Goal: Task Accomplishment & Management: Complete application form

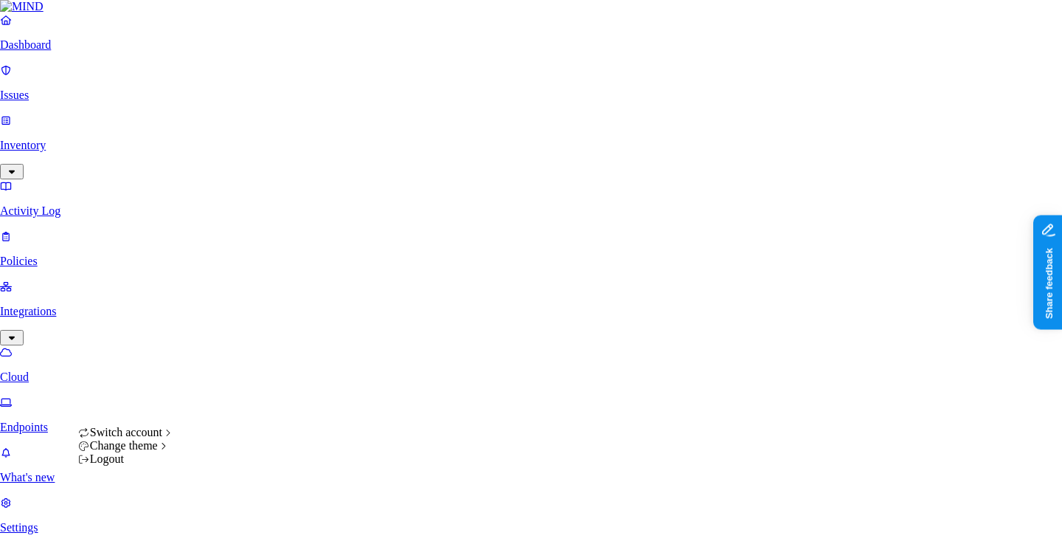
click at [135, 527] on html "Dashboard Issues Inventory Activity Log Policies Integrations Cloud Endpoints W…" at bounding box center [531, 472] width 1062 height 944
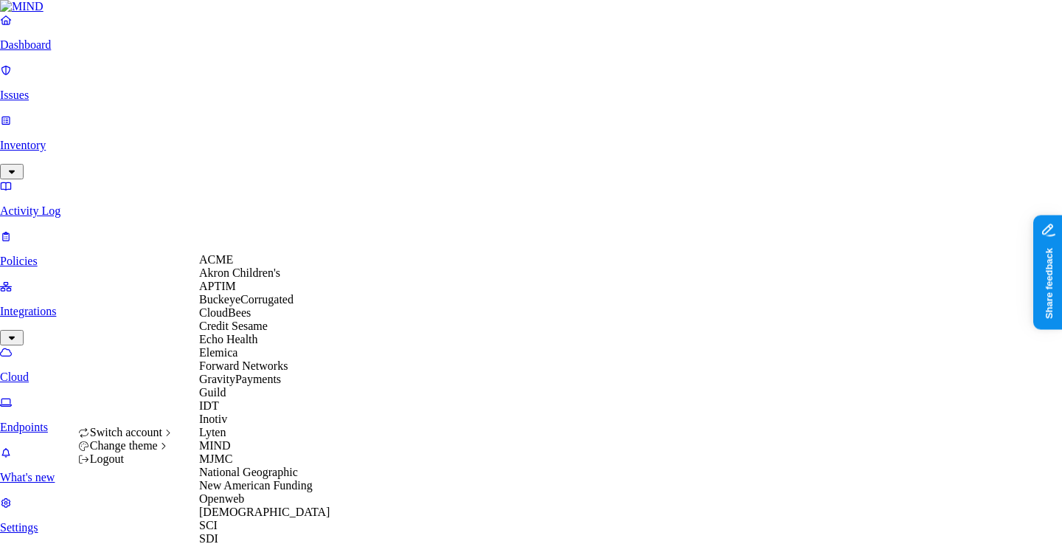
click at [232, 345] on span "Echo Health" at bounding box center [228, 339] width 59 height 13
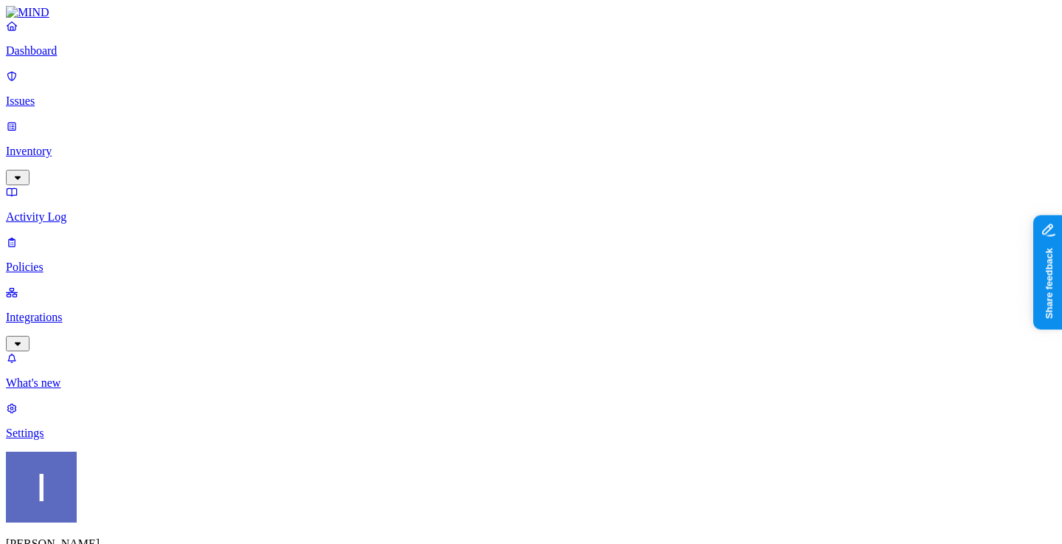
click at [103, 260] on p "Policies" at bounding box center [531, 266] width 1050 height 13
click at [71, 94] on p "Issues" at bounding box center [531, 100] width 1050 height 13
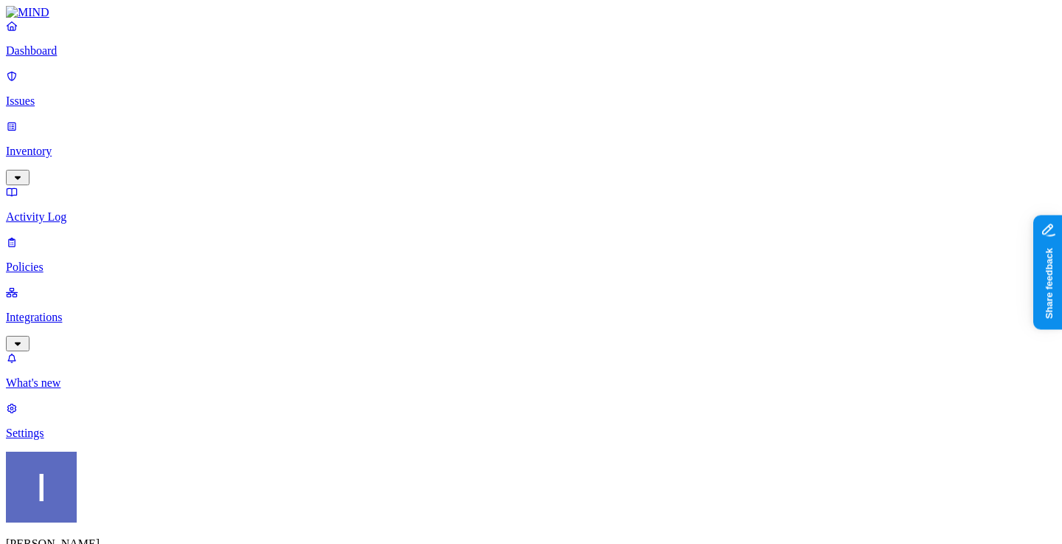
click at [268, 213] on div "Resolved" at bounding box center [268, 233] width 0 height 41
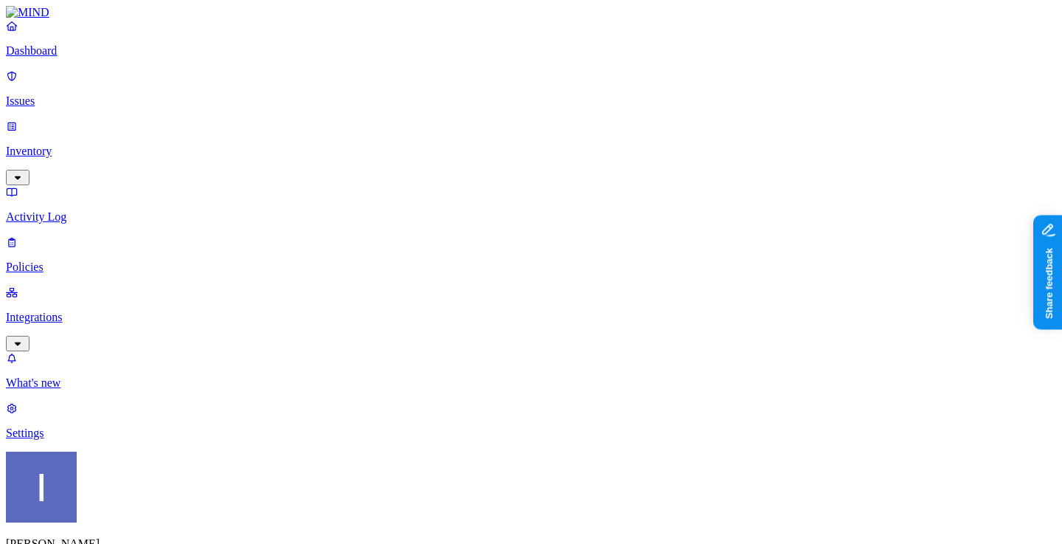
scroll to position [0, 600]
drag, startPoint x: 758, startPoint y: 122, endPoint x: 836, endPoint y: 117, distance: 79.0
click at [65, 58] on p "Dashboard" at bounding box center [531, 50] width 1050 height 13
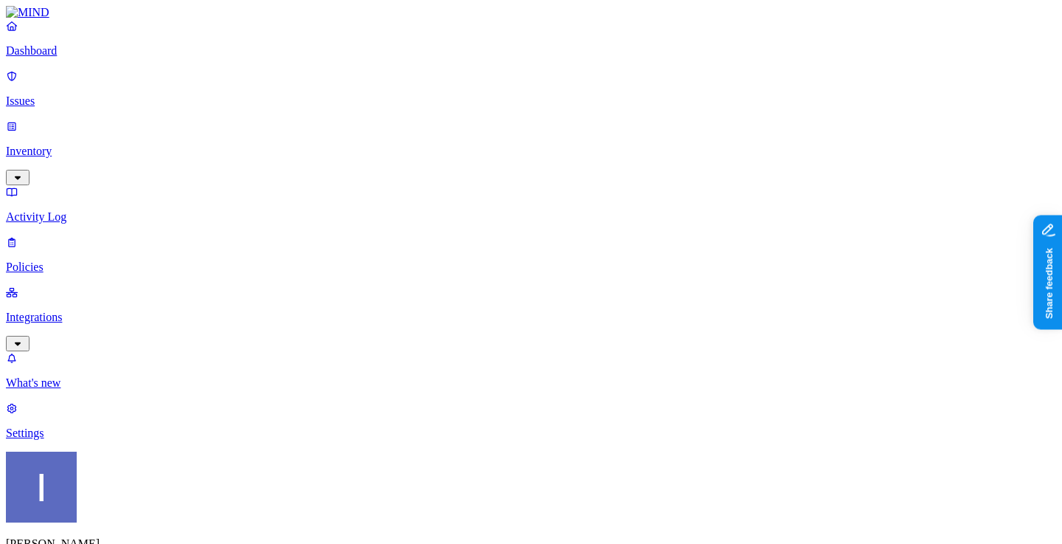
click at [63, 311] on p "Integrations" at bounding box center [531, 317] width 1050 height 13
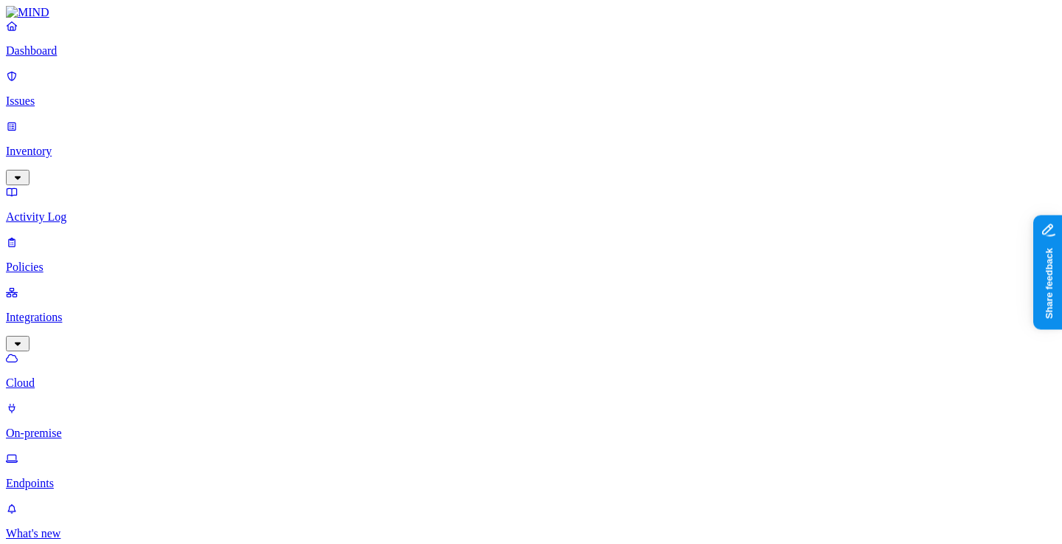
click at [77, 476] on p "Endpoints" at bounding box center [531, 482] width 1050 height 13
click at [80, 235] on link "Policies" at bounding box center [531, 254] width 1050 height 38
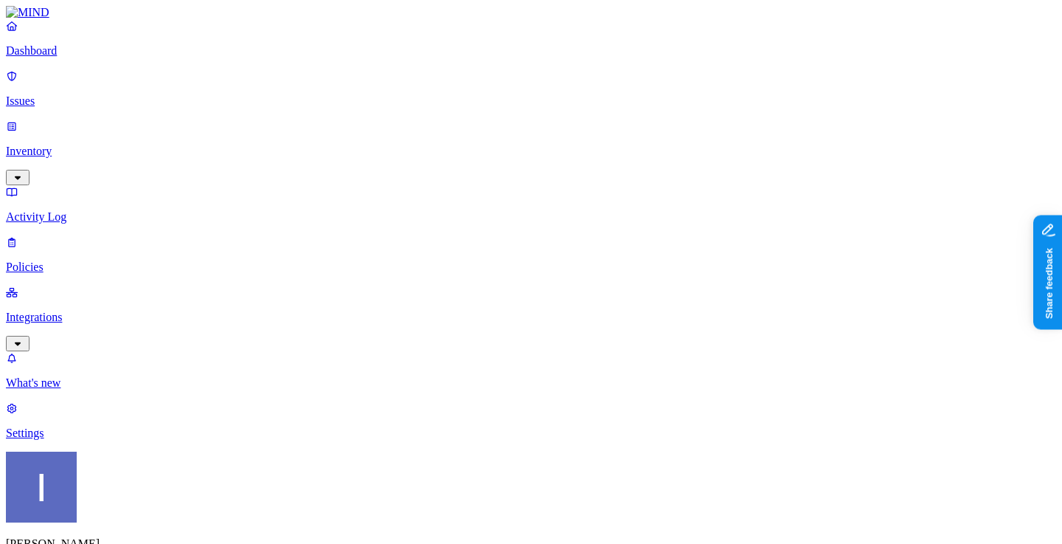
click at [121, 210] on p "Activity Log" at bounding box center [531, 216] width 1050 height 13
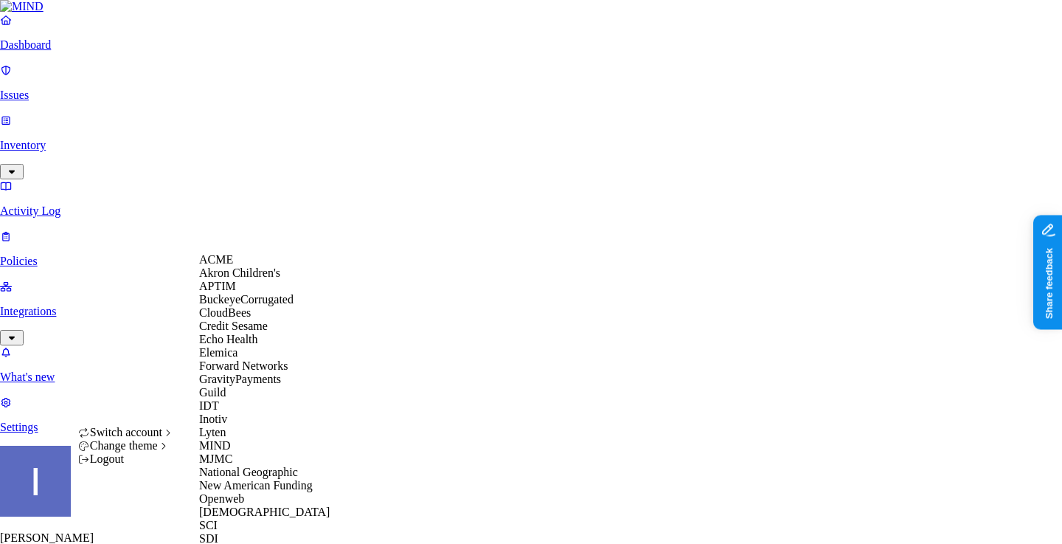
scroll to position [106, 0]
click at [251, 399] on div "Guild" at bounding box center [270, 392] width 143 height 13
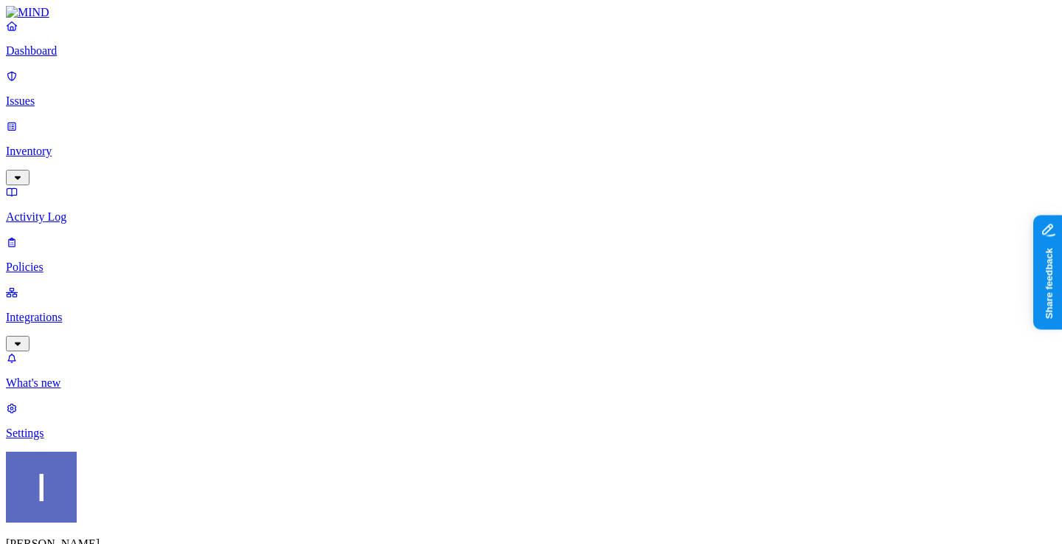
click at [103, 260] on p "Policies" at bounding box center [531, 266] width 1050 height 13
click at [103, 311] on p "Integrations" at bounding box center [531, 317] width 1050 height 13
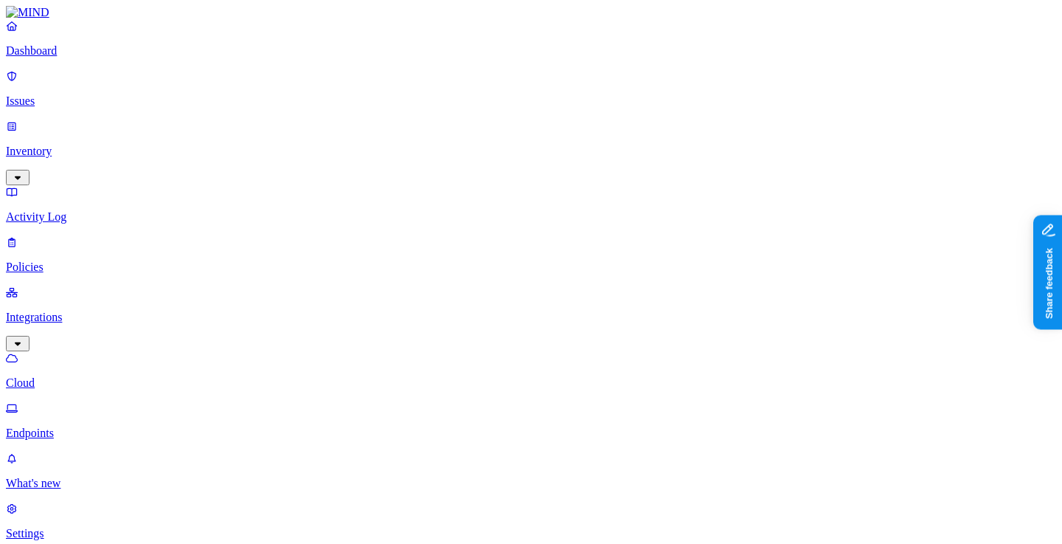
click at [93, 426] on p "Endpoints" at bounding box center [531, 432] width 1050 height 13
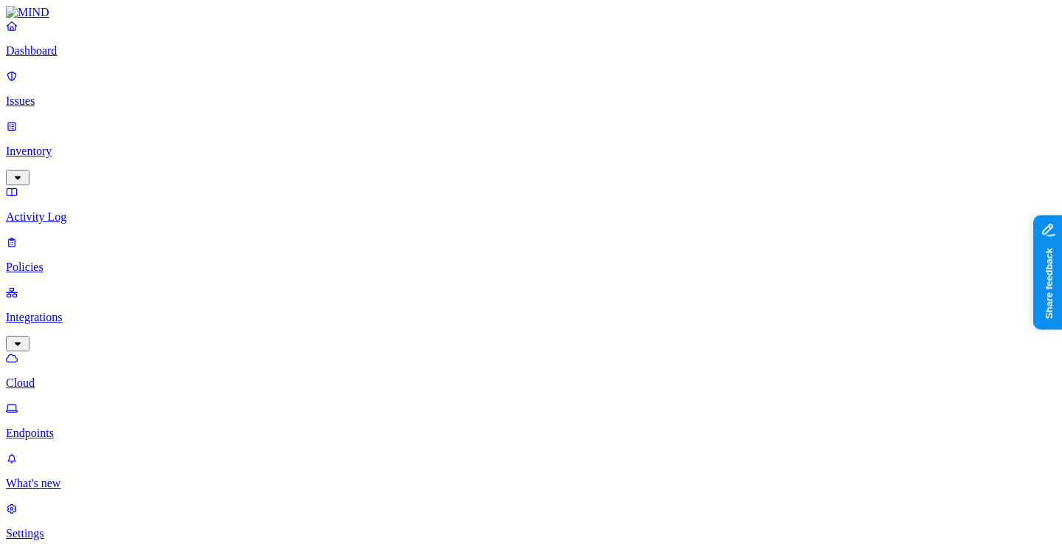
click at [148, 409] on nav "Dashboard Issues Inventory Activity Log Policies Integrations Cloud Endpoints W…" at bounding box center [531, 279] width 1050 height 521
click at [112, 351] on nav "Dashboard Issues Inventory Activity Log Policies Integrations Cloud Endpoints W…" at bounding box center [531, 279] width 1050 height 521
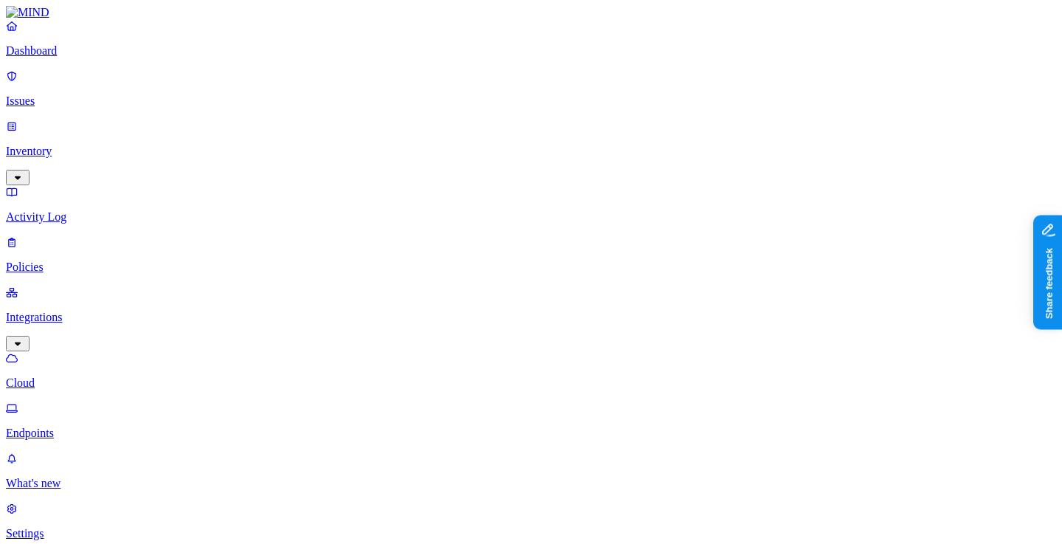
type input "ך"
type input "lt"
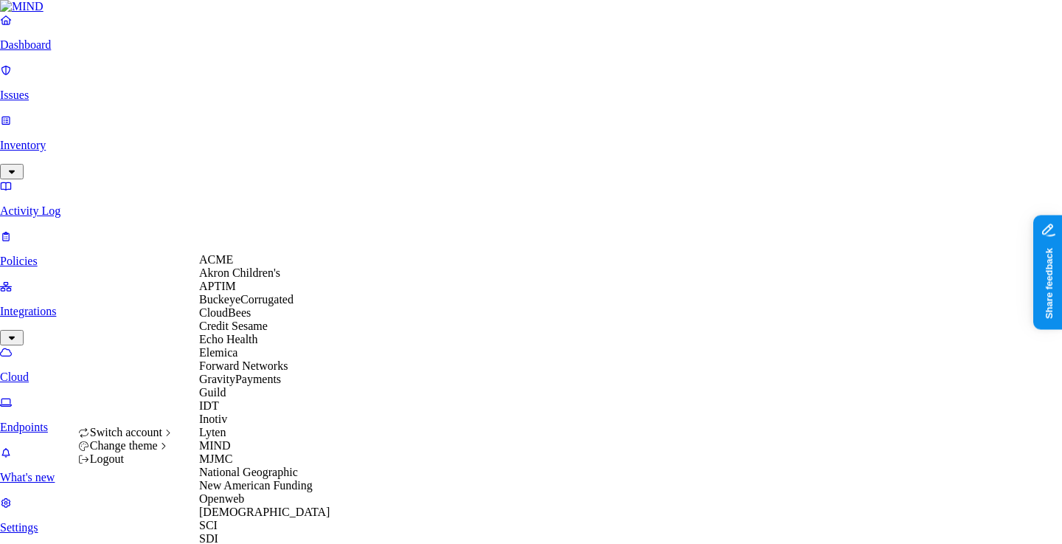
scroll to position [207, 0]
click at [241, 465] on div "MJMC" at bounding box center [270, 458] width 143 height 13
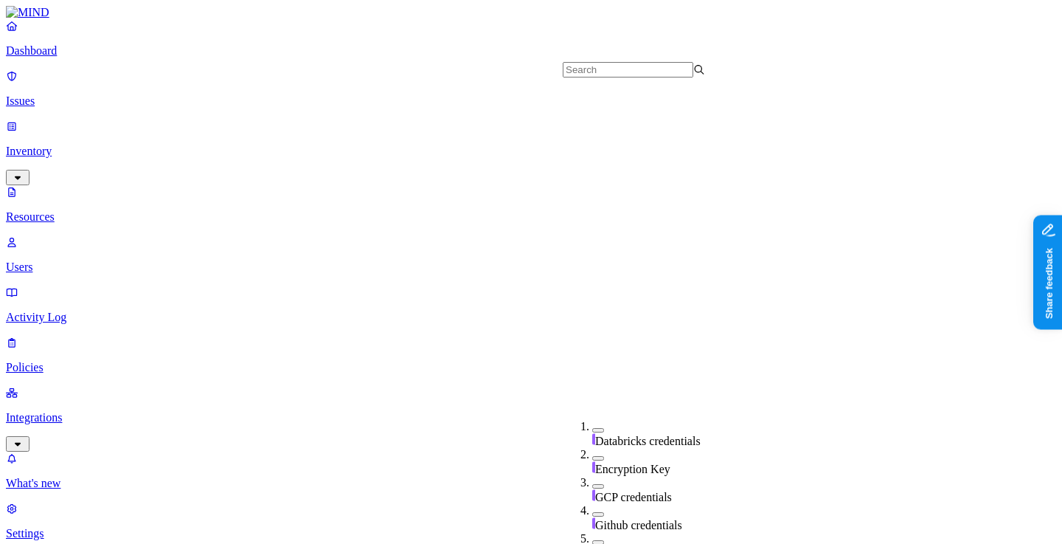
scroll to position [424, 0]
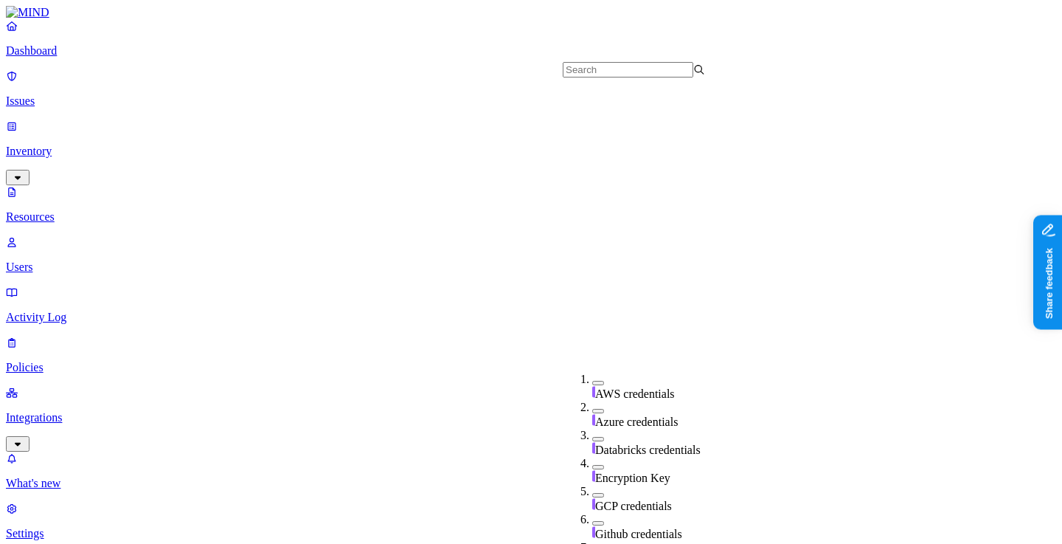
click at [108, 58] on p "Dashboard" at bounding box center [531, 50] width 1050 height 13
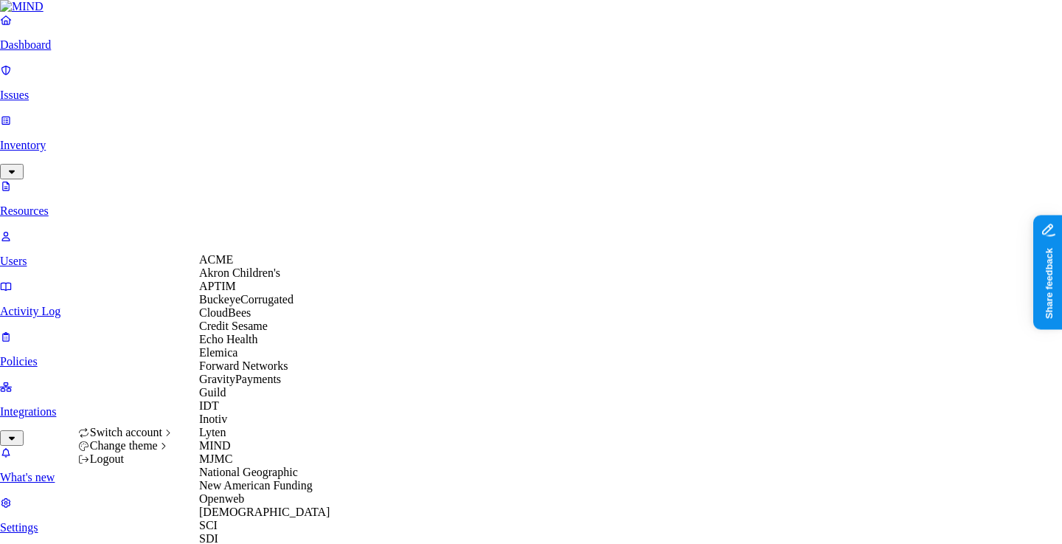
scroll to position [484, 0]
click at [234, 519] on div "SCI" at bounding box center [270, 525] width 143 height 13
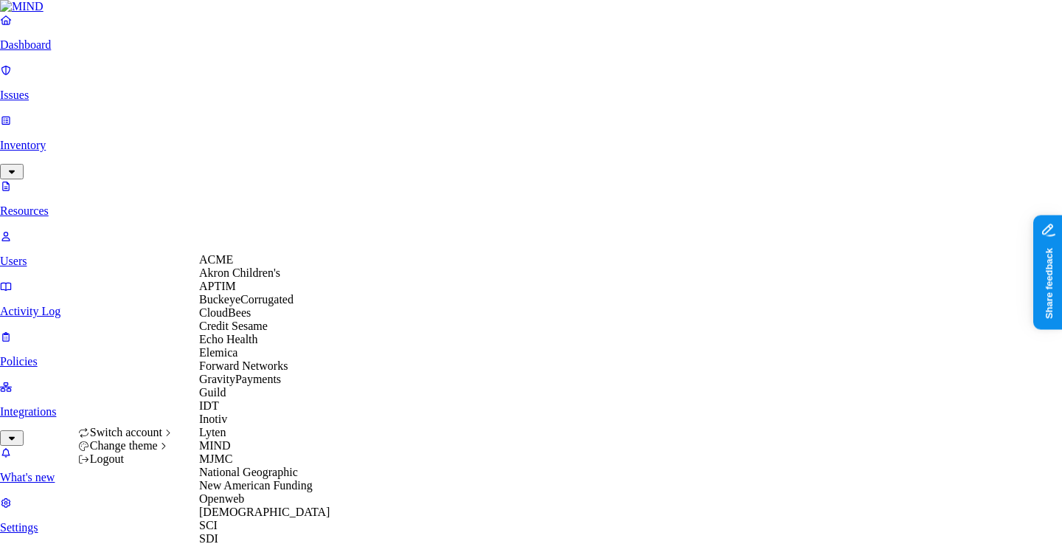
scroll to position [260, 0]
click at [248, 452] on div "MJMC" at bounding box center [270, 458] width 143 height 13
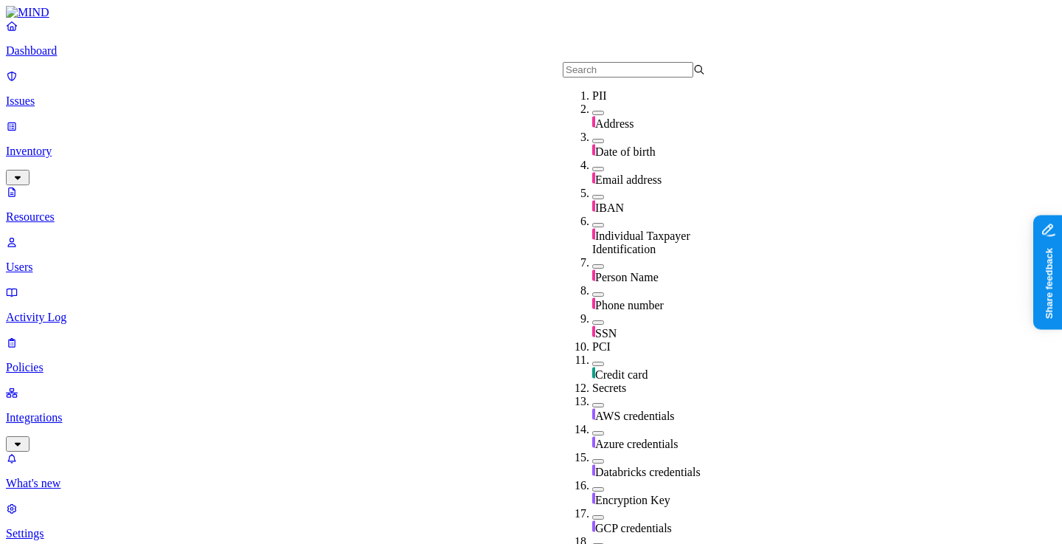
scroll to position [173, 0]
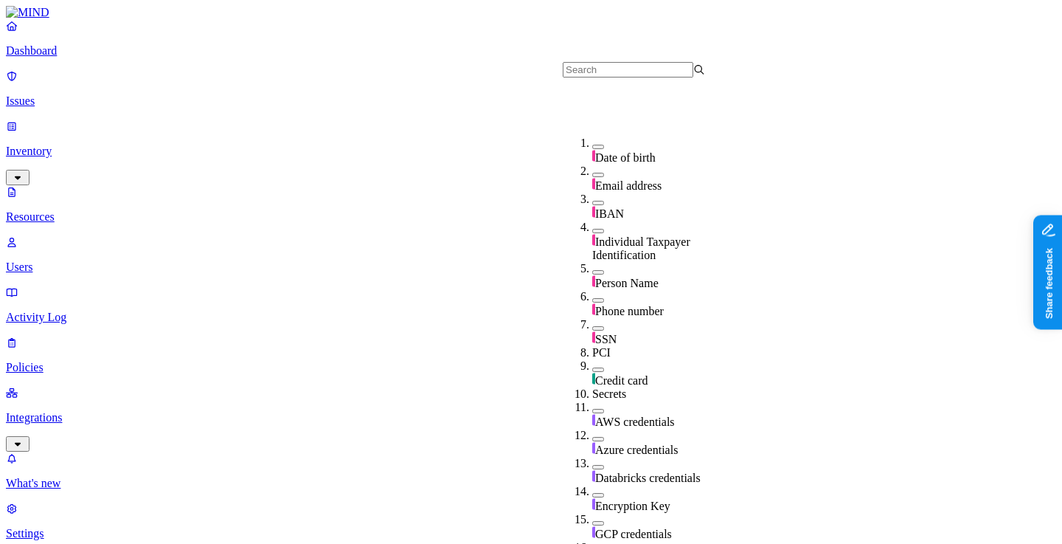
click at [599, 333] on span "SSN" at bounding box center [605, 339] width 21 height 13
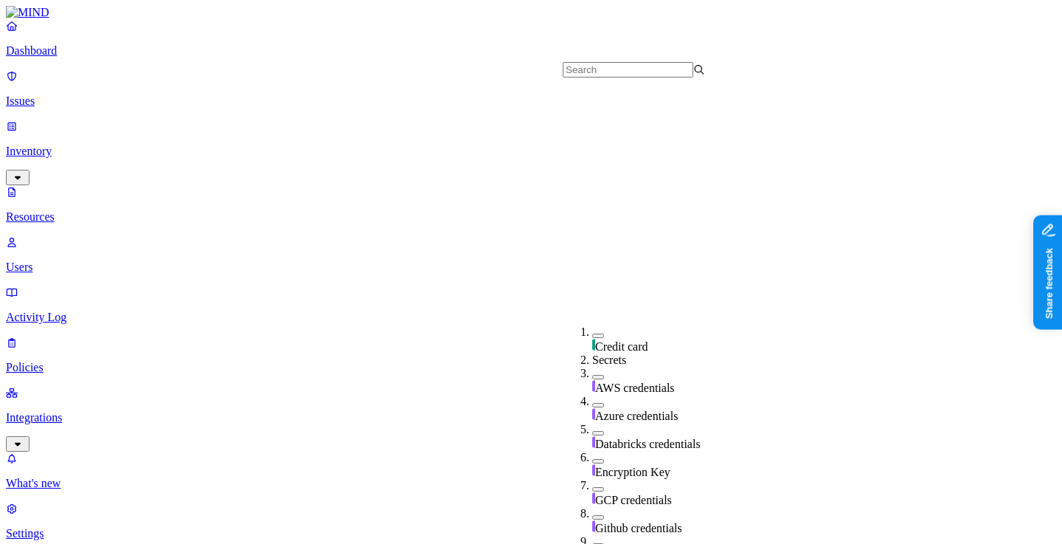
scroll to position [419, 0]
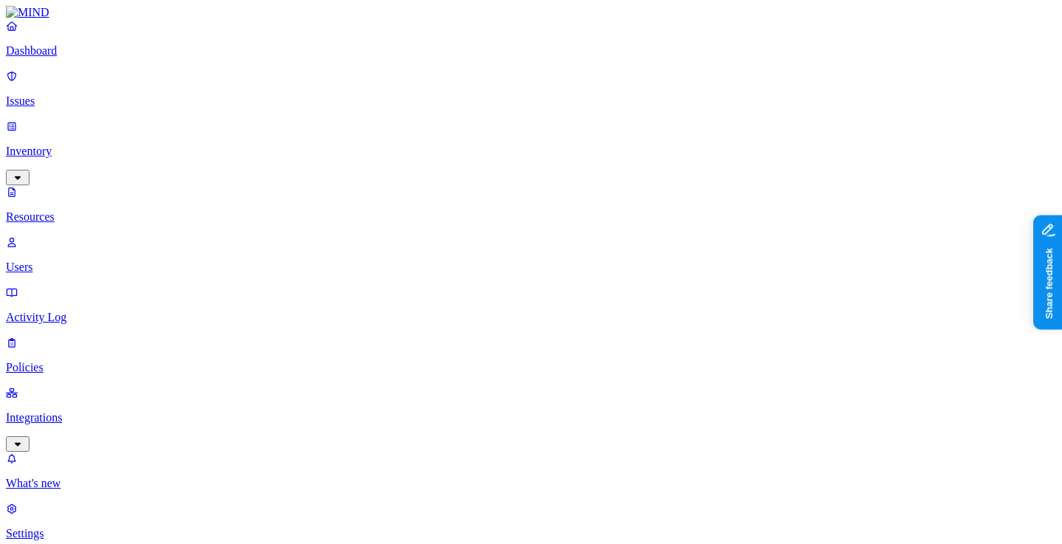
click at [65, 365] on nav "Dashboard Issues Inventory Resources Users Activity Log Policies Integrations W…" at bounding box center [531, 279] width 1050 height 521
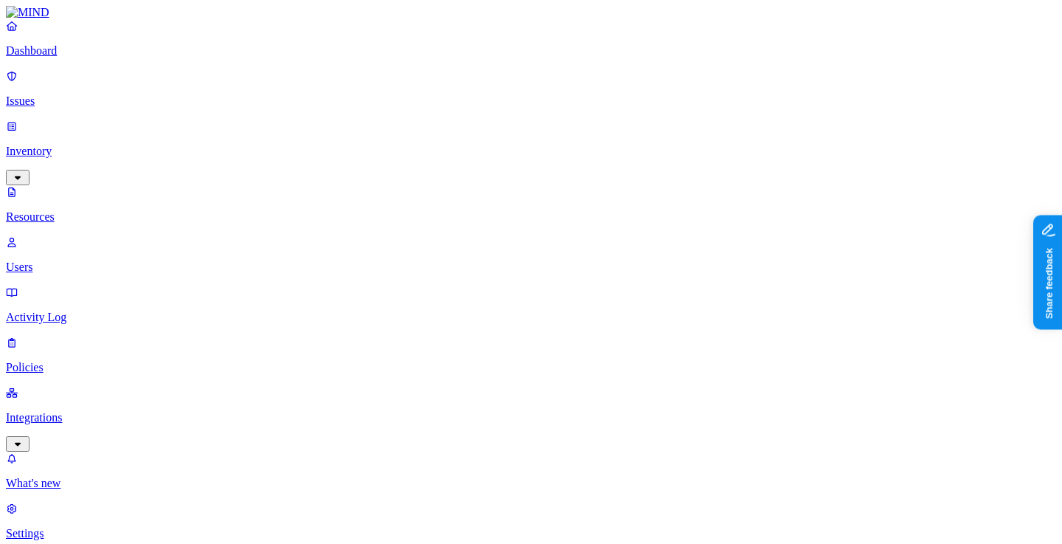
click at [130, 375] on nav "Dashboard Issues Inventory Resources Users Activity Log Policies Integrations W…" at bounding box center [531, 279] width 1050 height 521
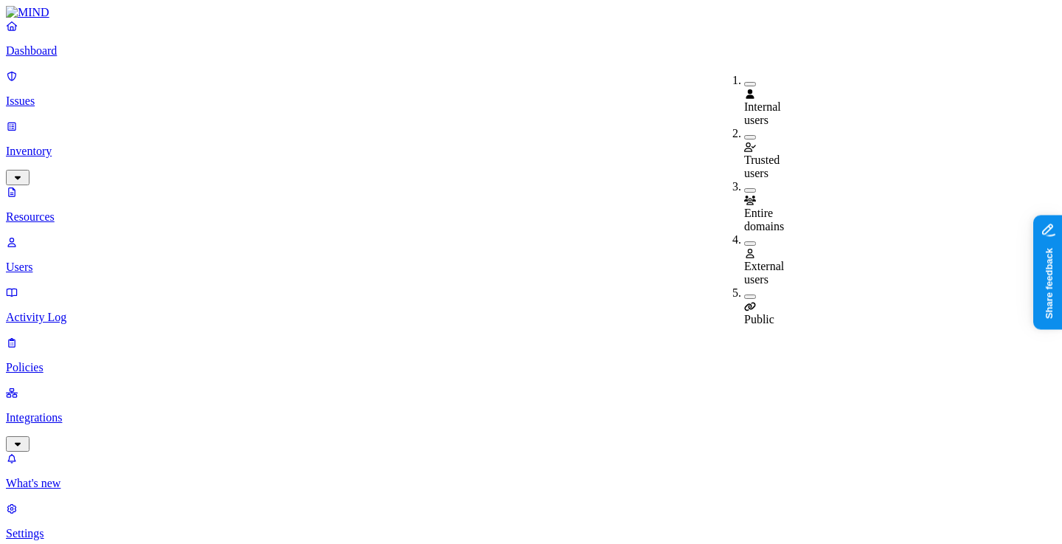
click at [744, 286] on div "Public" at bounding box center [744, 306] width 0 height 40
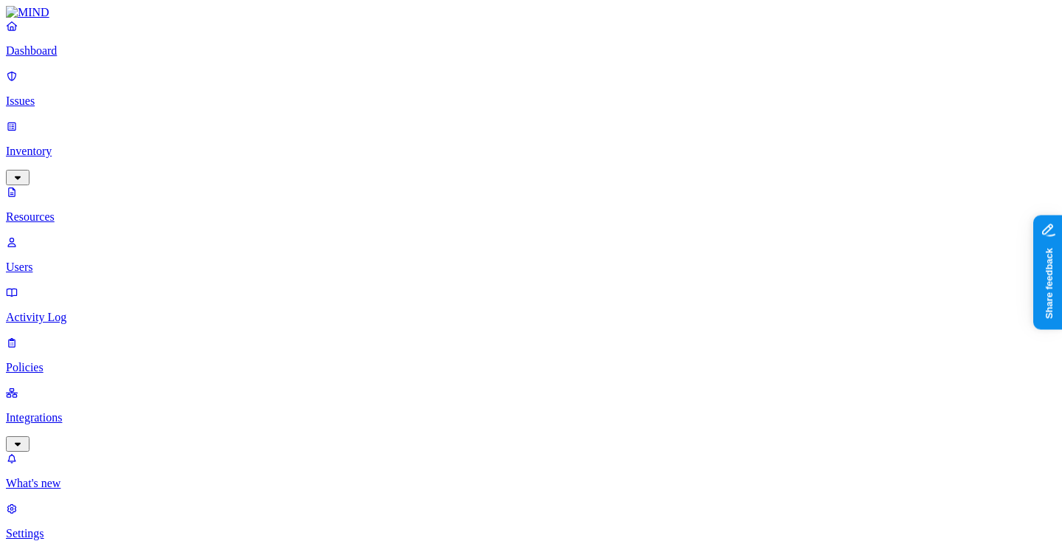
scroll to position [0, 0]
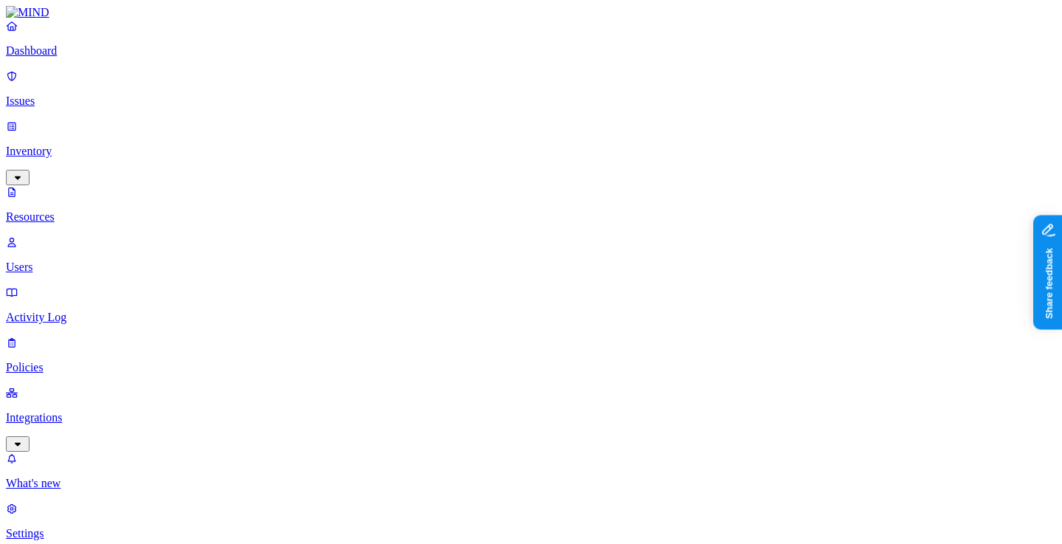
click at [744, 302] on div "Public" at bounding box center [744, 315] width 0 height 27
click at [744, 246] on div "External users" at bounding box center [744, 266] width 0 height 40
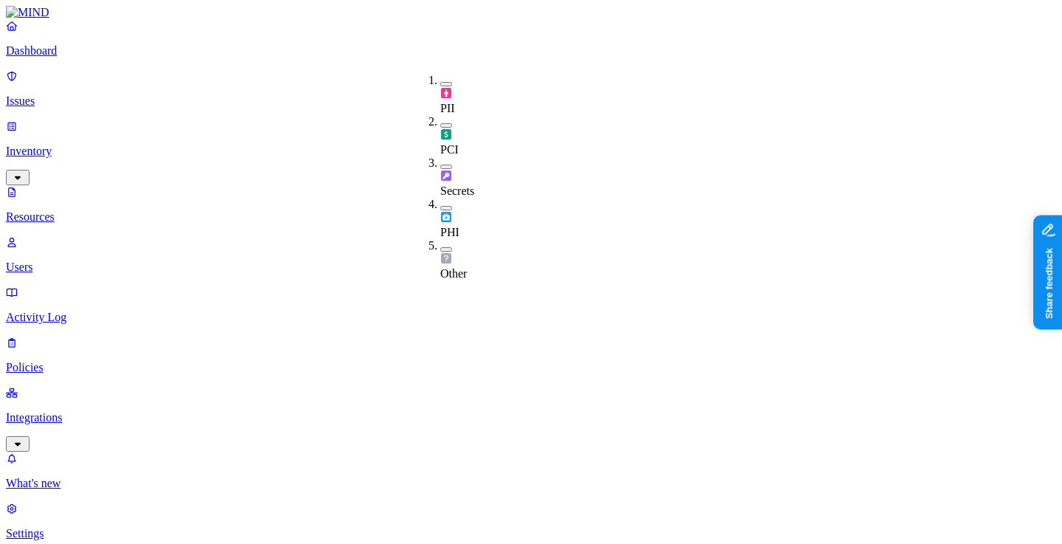
click at [449, 128] on img at bounding box center [446, 134] width 12 height 12
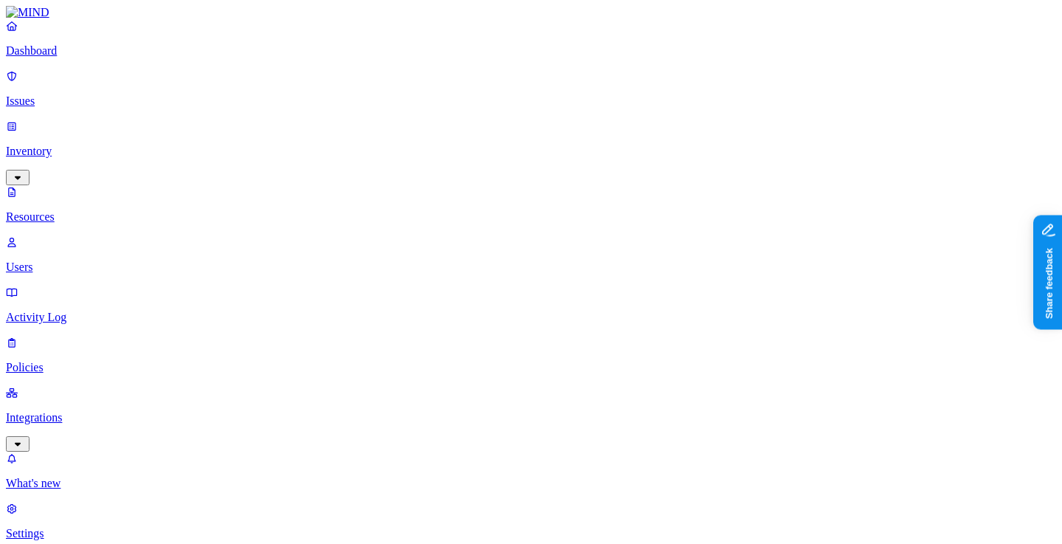
scroll to position [138, 0]
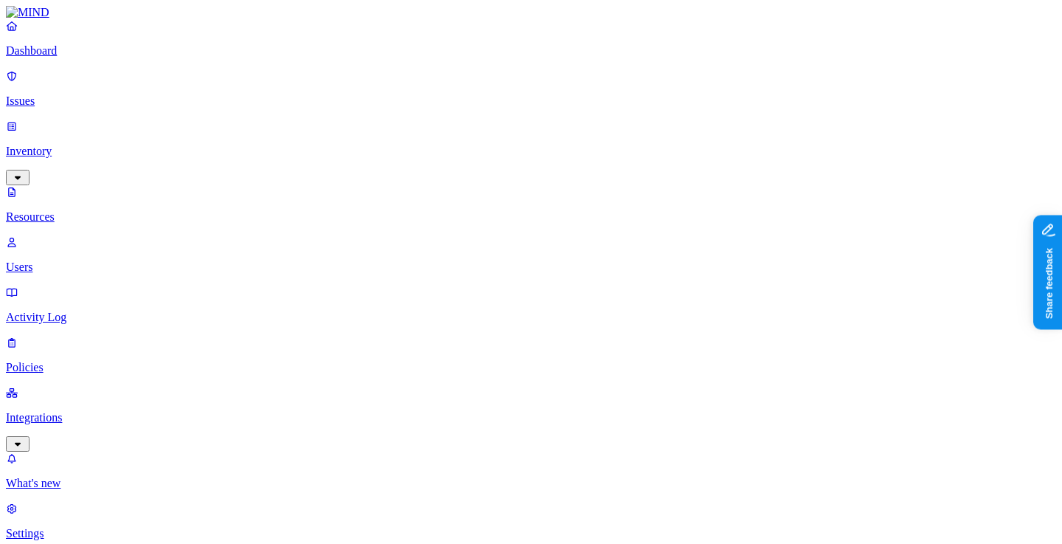
scroll to position [117, 0]
click at [128, 386] on link "Integrations" at bounding box center [531, 417] width 1050 height 63
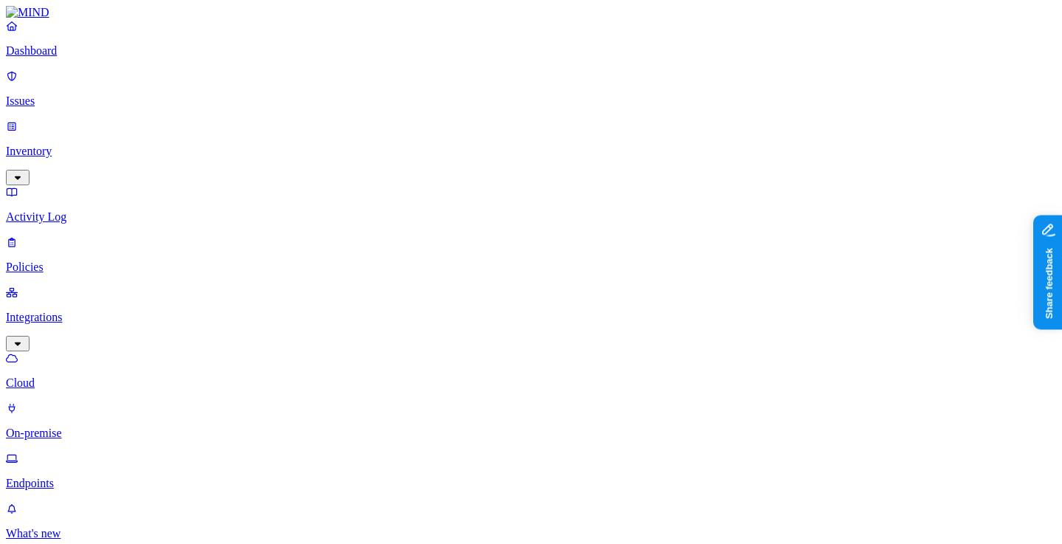
click at [113, 426] on p "On-premise" at bounding box center [531, 432] width 1050 height 13
click at [111, 282] on nav "Dashboard Issues Inventory Activity Log Policies Integrations Cloud On-premise …" at bounding box center [531, 304] width 1050 height 571
click at [108, 476] on p "Endpoints" at bounding box center [531, 482] width 1050 height 13
click at [114, 376] on p "Cloud" at bounding box center [531, 382] width 1050 height 13
click at [99, 260] on p "Policies" at bounding box center [531, 266] width 1050 height 13
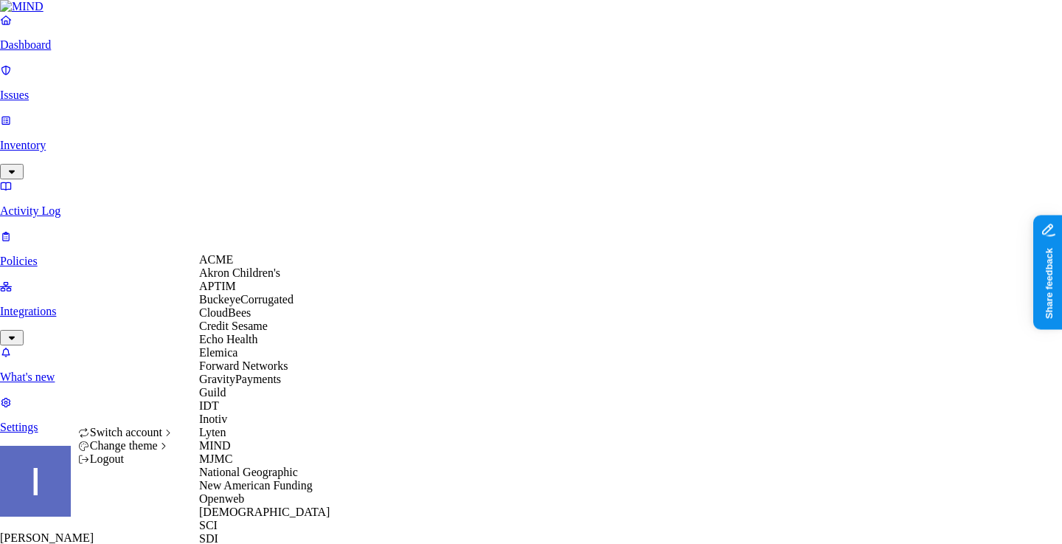
click at [240, 266] on div "ACME" at bounding box center [270, 259] width 143 height 13
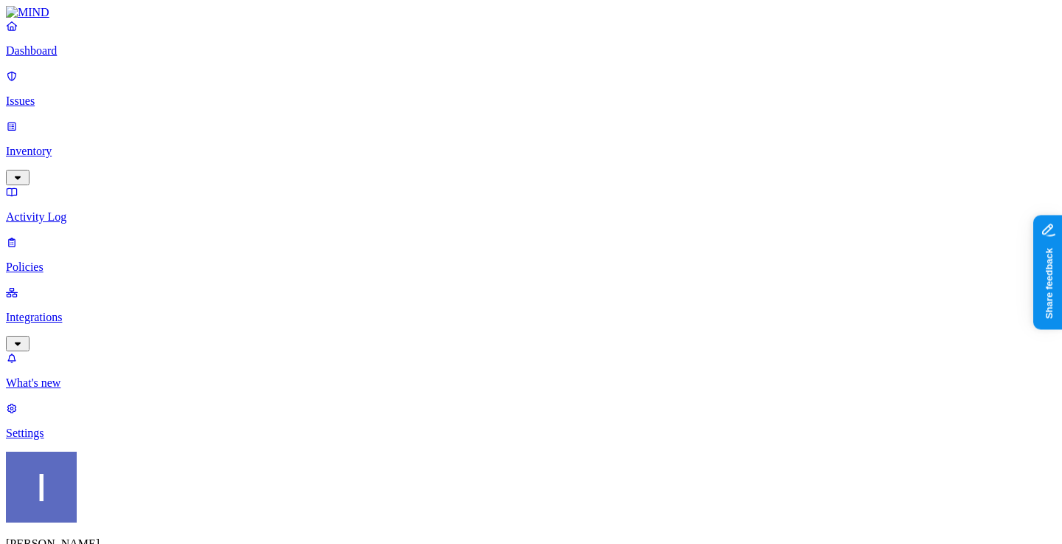
click at [448, 311] on label "Data type" at bounding box center [437, 306] width 22 height 26
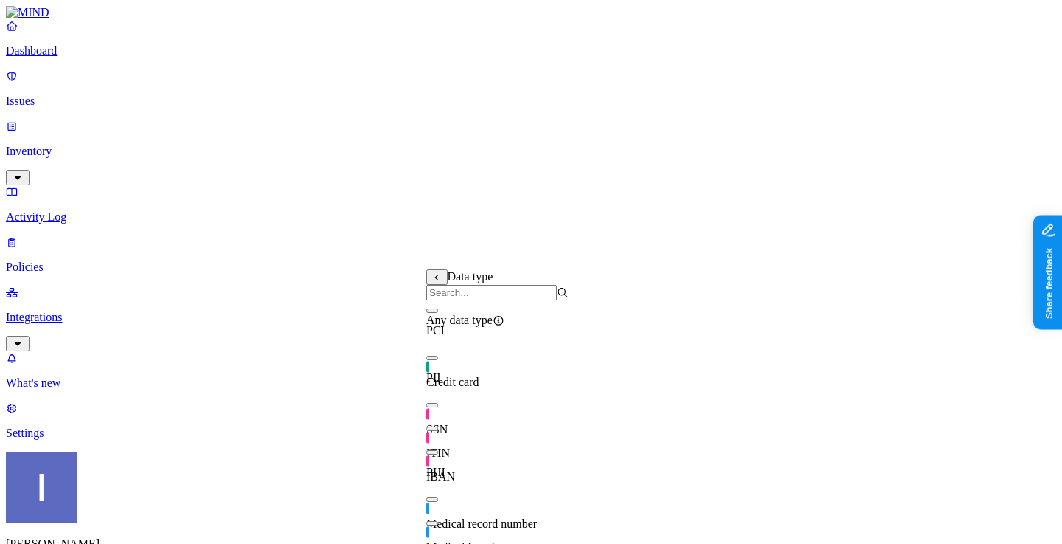
click at [449, 327] on div "Any data type" at bounding box center [497, 313] width 142 height 27
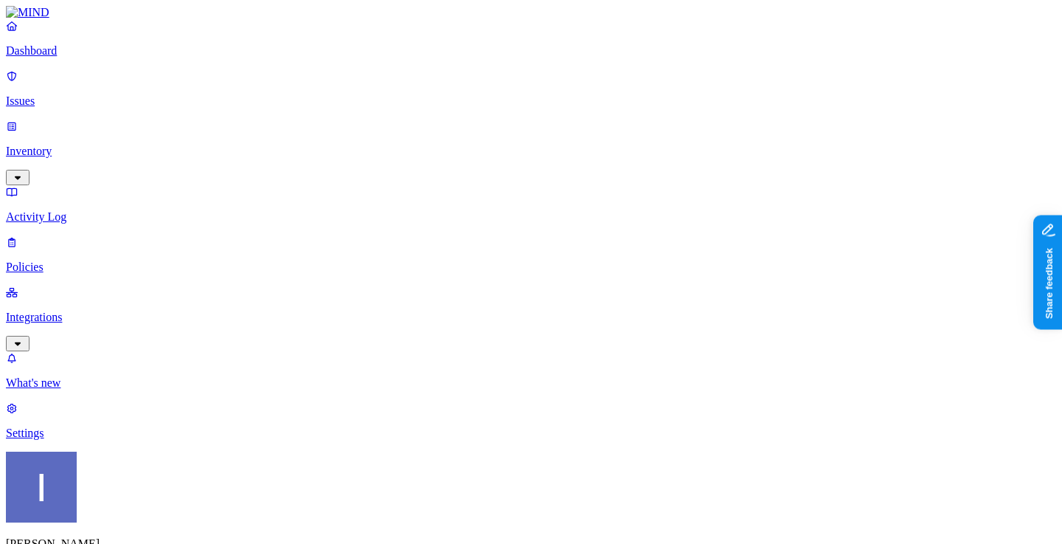
scroll to position [476, 0]
click at [490, 343] on label "Web Domain" at bounding box center [471, 340] width 38 height 26
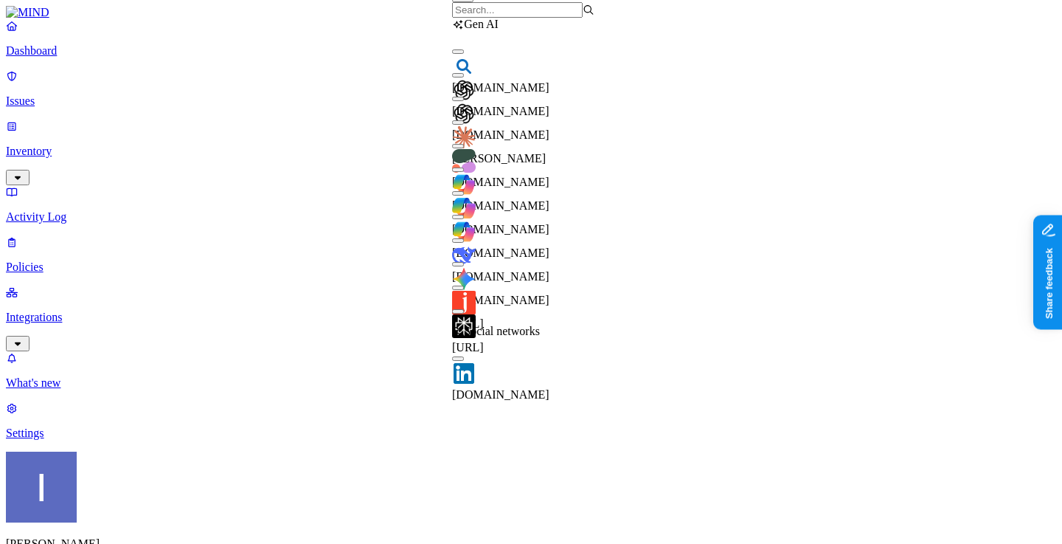
click at [472, 31] on div "Gen AI" at bounding box center [523, 24] width 142 height 13
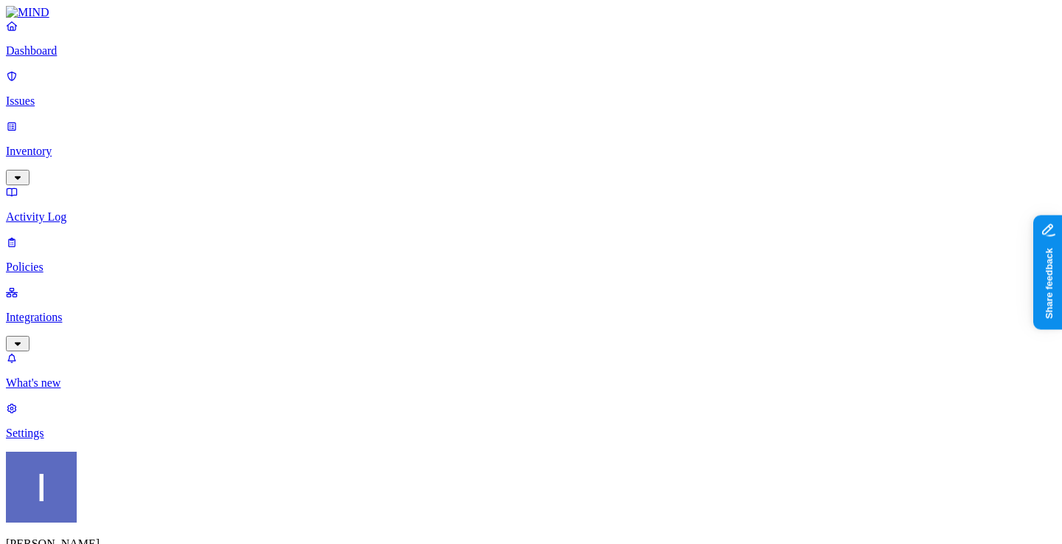
click at [490, 320] on label "Web Category" at bounding box center [474, 317] width 44 height 26
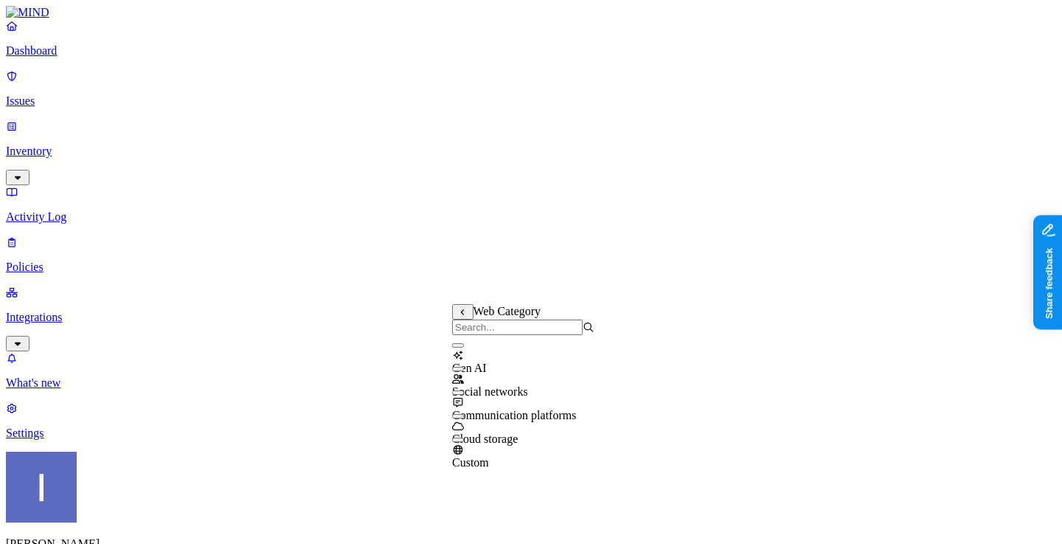
click at [468, 359] on div "Gen AI" at bounding box center [523, 355] width 142 height 40
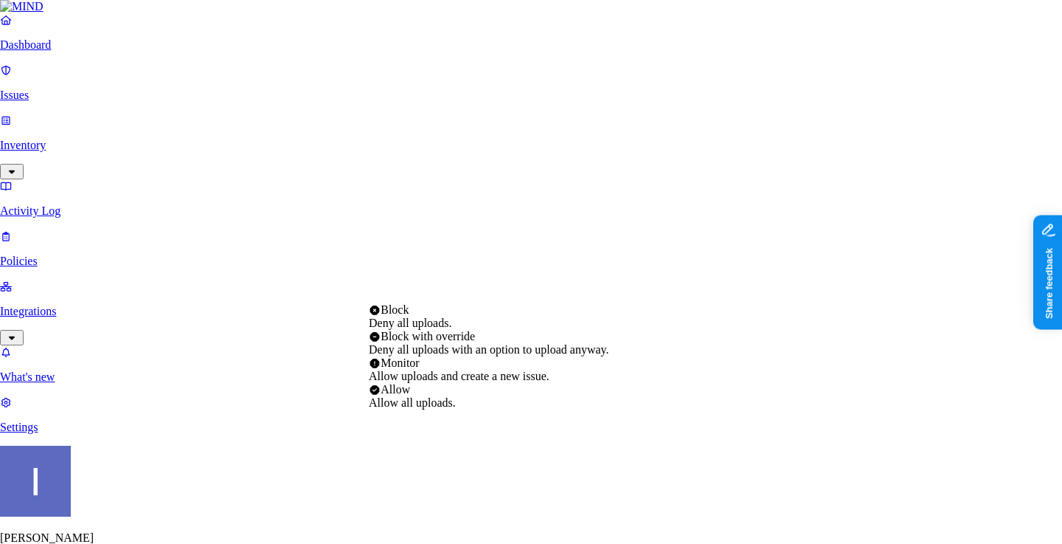
select select "2"
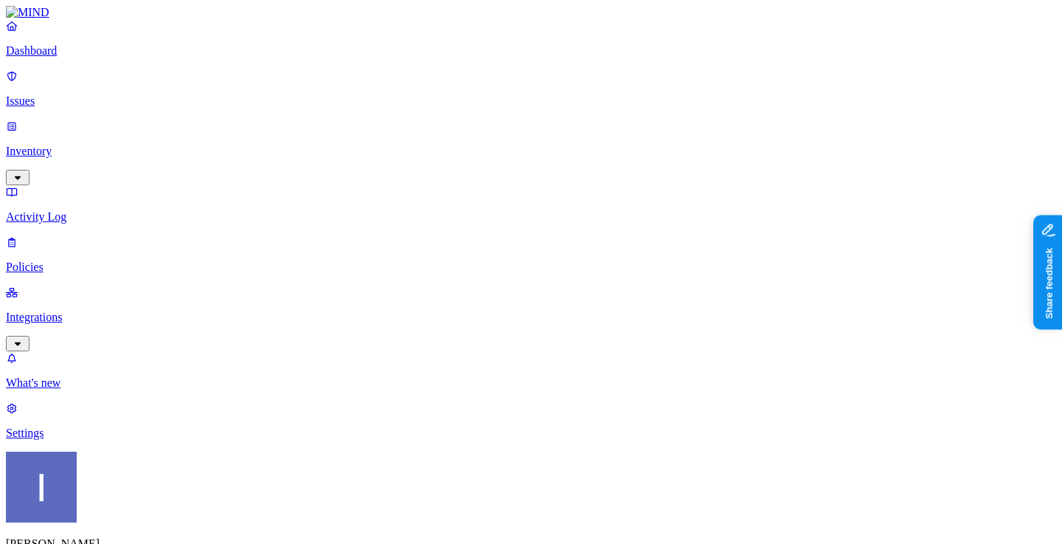
scroll to position [538, 0]
click at [97, 94] on p "Issues" at bounding box center [531, 100] width 1050 height 13
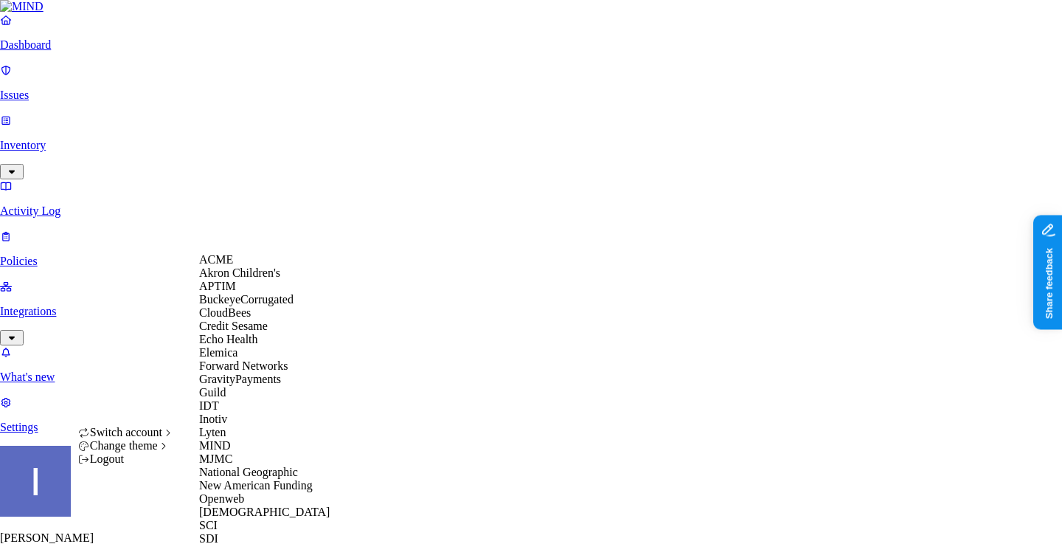
scroll to position [246, 0]
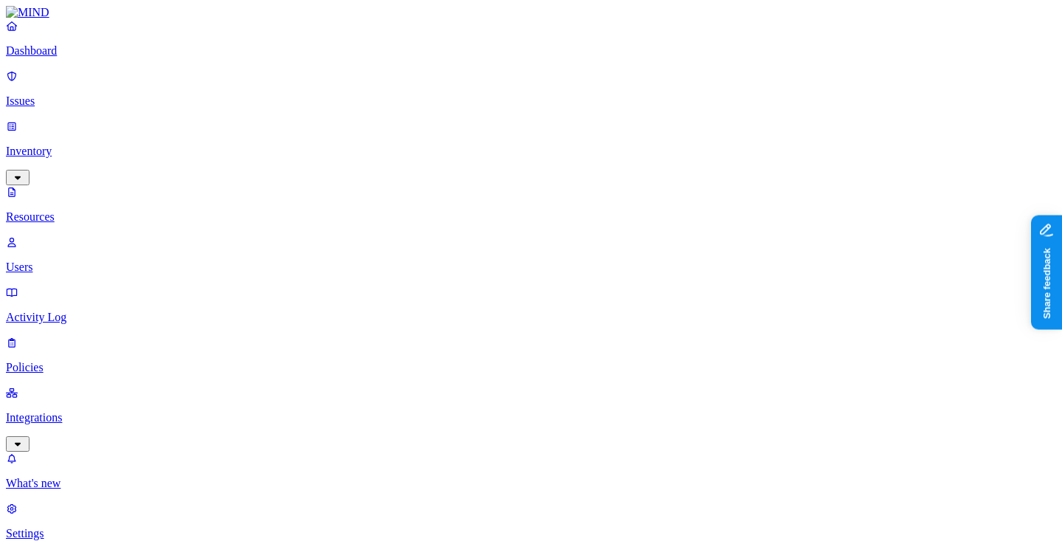
type input "cui"
click at [617, 105] on div "CUI" at bounding box center [663, 103] width 142 height 28
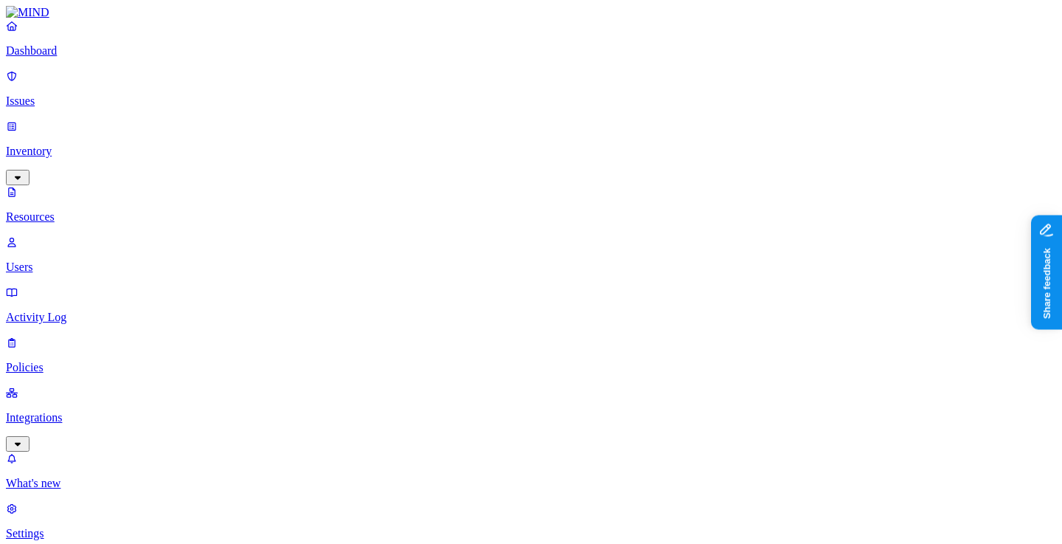
click at [465, 184] on span "Secrets" at bounding box center [457, 190] width 34 height 13
click at [446, 172] on img at bounding box center [446, 178] width 12 height 12
